Goal: Information Seeking & Learning: Understand process/instructions

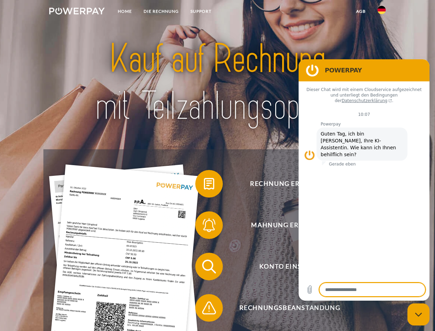
click at [77, 12] on img at bounding box center [76, 11] width 55 height 7
click at [382, 12] on img at bounding box center [381, 10] width 8 height 8
click at [361, 11] on link "agb" at bounding box center [360, 11] width 21 height 12
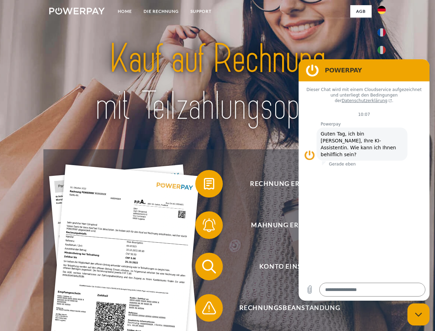
click at [204, 185] on span at bounding box center [198, 183] width 34 height 34
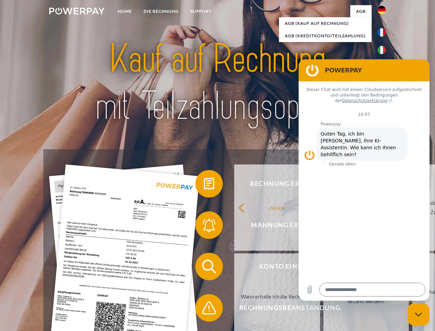
click at [204, 226] on div "Rechnung erhalten? Mahnung erhalten? Konto einsehen" at bounding box center [217, 287] width 348 height 276
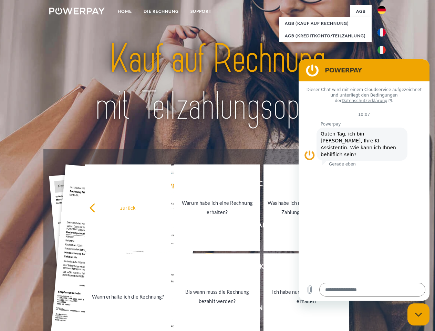
click at [204, 268] on link "Bis wann muss die Rechnung bezahlt werden?" at bounding box center [217, 296] width 86 height 86
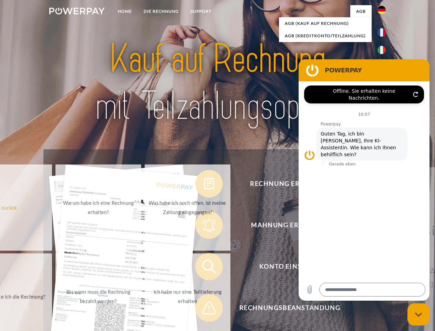
click at [204, 309] on span at bounding box center [198, 307] width 34 height 34
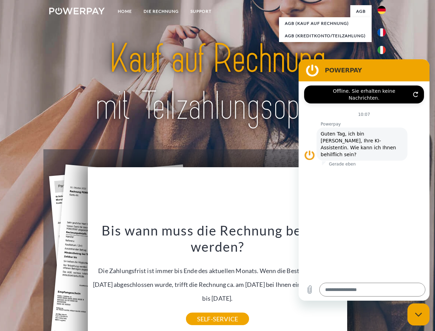
click at [418, 314] on icon "Messaging-Fenster schließen" at bounding box center [418, 314] width 7 height 4
type textarea "*"
